Goal: Task Accomplishment & Management: Use online tool/utility

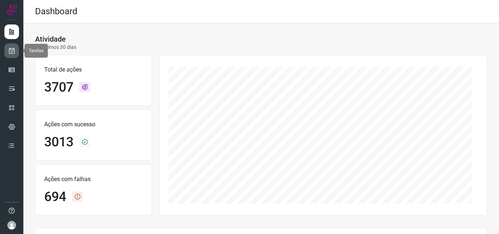
click at [12, 48] on icon at bounding box center [12, 50] width 8 height 7
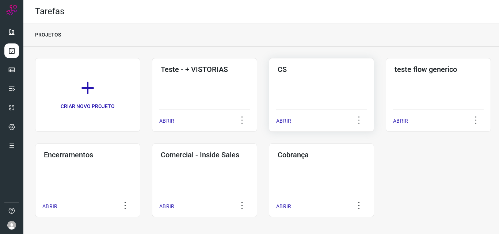
click at [386, 86] on div "CS ABRIR" at bounding box center [438, 95] width 105 height 74
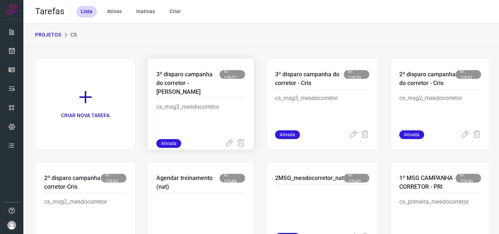
scroll to position [37, 0]
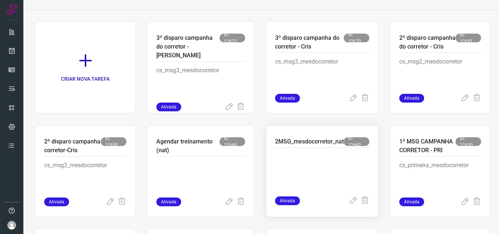
click at [298, 144] on p "2MSG_mesdocorretor_nat" at bounding box center [309, 141] width 69 height 9
